Goal: Task Accomplishment & Management: Use online tool/utility

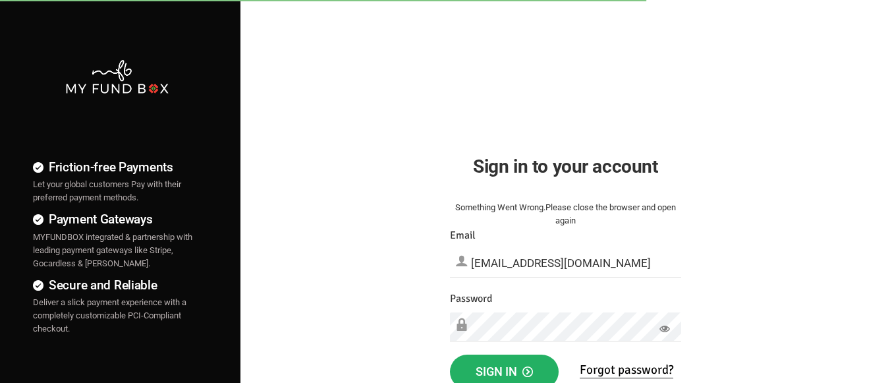
click at [504, 368] on span "Sign in" at bounding box center [504, 371] width 57 height 14
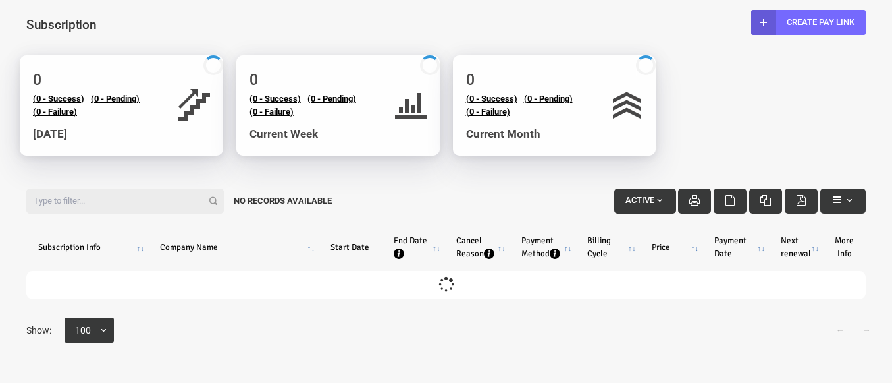
select select "100"
